Goal: Task Accomplishment & Management: Manage account settings

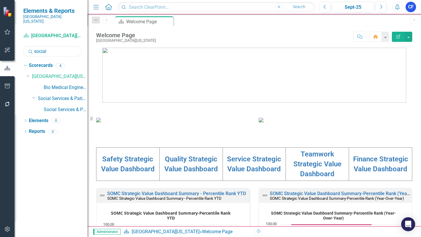
drag, startPoint x: 53, startPoint y: 46, endPoint x: 34, endPoint y: 46, distance: 19.5
click at [34, 46] on input "social" at bounding box center [52, 51] width 58 height 10
type input "tele"
click at [70, 96] on link "Telecommunications" at bounding box center [66, 99] width 44 height 7
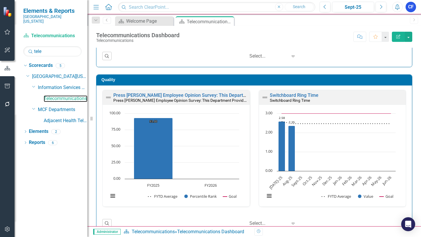
scroll to position [146, 0]
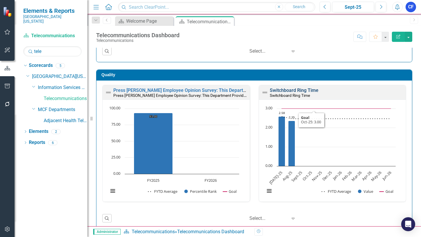
click at [307, 90] on link "Switchboard Ring Time" at bounding box center [294, 91] width 49 height 6
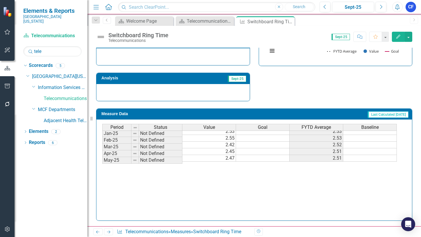
scroll to position [204, 0]
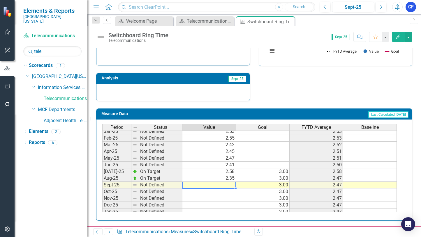
click at [227, 186] on tbody "Feb-24 Not Defined 2.49 2.59 Mar-24 Not Defined 2.57 2.58 Apr-24 Not Defined 2.…" at bounding box center [249, 151] width 294 height 195
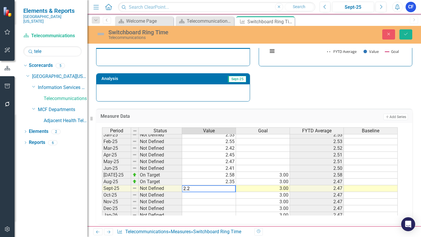
type textarea "2.24"
click at [408, 33] on icon "Save" at bounding box center [405, 34] width 5 height 4
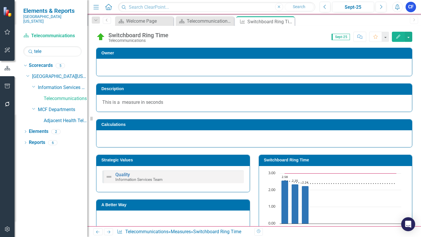
click at [110, 233] on icon "Next" at bounding box center [108, 232] width 5 height 4
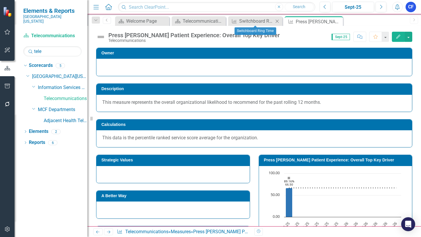
click at [277, 21] on icon "Close" at bounding box center [277, 21] width 6 height 5
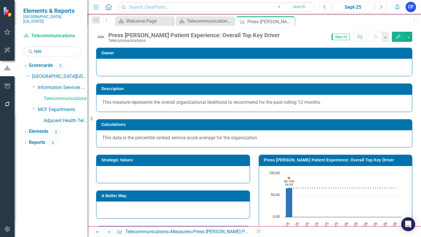
click at [108, 233] on icon "Next" at bounding box center [108, 232] width 5 height 4
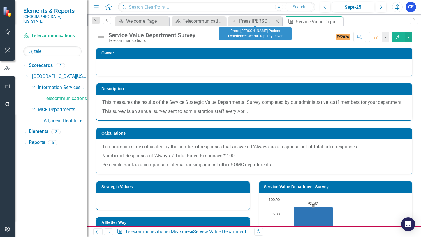
click at [277, 20] on icon "Close" at bounding box center [277, 21] width 6 height 5
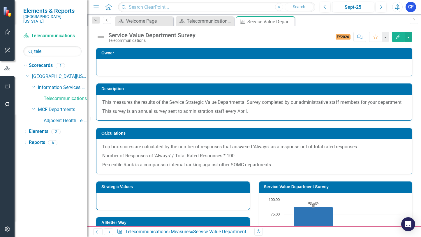
click at [108, 232] on icon "Next" at bounding box center [108, 232] width 5 height 4
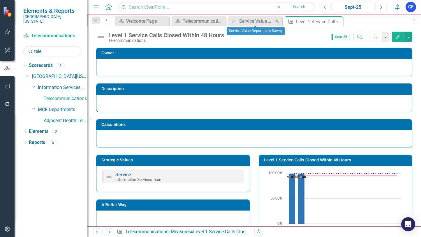
click at [277, 20] on icon "Close" at bounding box center [277, 21] width 6 height 5
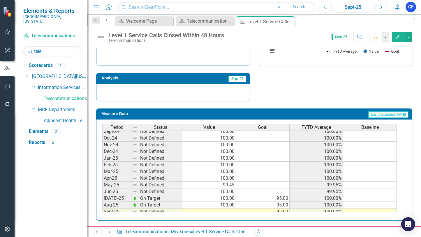
scroll to position [204, 0]
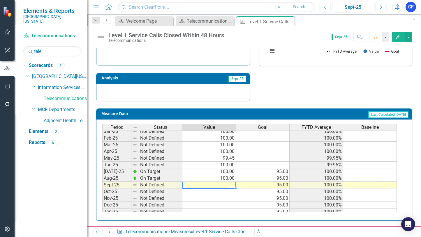
click at [225, 185] on tbody "Feb-24 Not Defined 99.40 98.84% Mar-24 Not Defined 98.84 98.84% Apr-24 Not Defi…" at bounding box center [249, 151] width 294 height 195
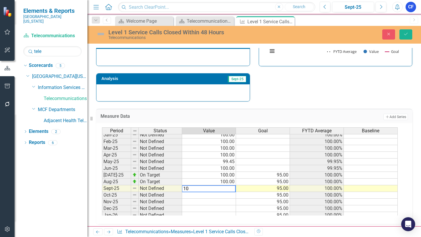
type textarea "100"
click at [406, 34] on icon "Save" at bounding box center [405, 34] width 5 height 4
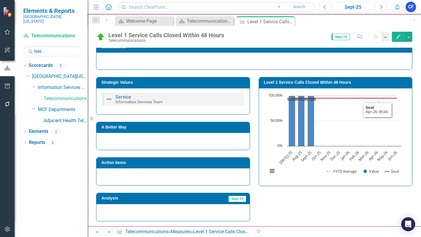
scroll to position [87, 0]
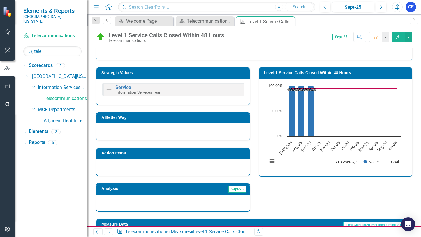
click at [108, 232] on icon "Next" at bounding box center [108, 232] width 5 height 4
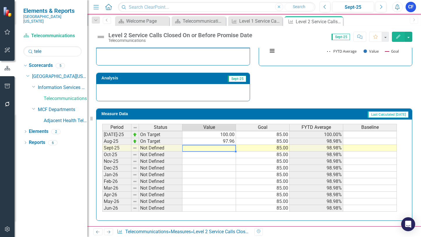
click at [228, 147] on tbody "Jun-24 Not Defined 83.87 85.55% [DATE]-24 Not Defined 76.60 76.60% Aug-24 Not D…" at bounding box center [249, 128] width 294 height 168
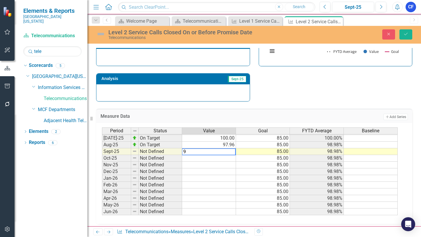
type textarea "92"
click at [407, 33] on icon "Save" at bounding box center [405, 34] width 5 height 4
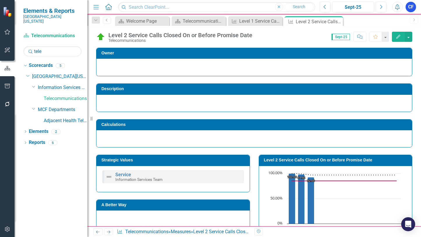
click at [0, 0] on icon "Close" at bounding box center [0, 0] width 0 height 0
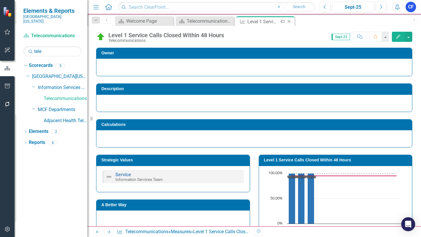
click at [288, 21] on icon "Close" at bounding box center [289, 21] width 6 height 5
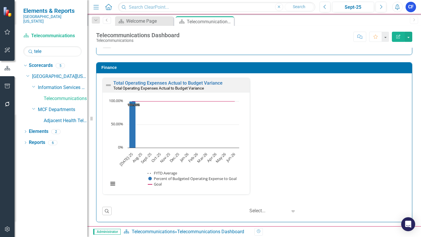
scroll to position [781, 0]
